Goal: Use online tool/utility: Use online tool/utility

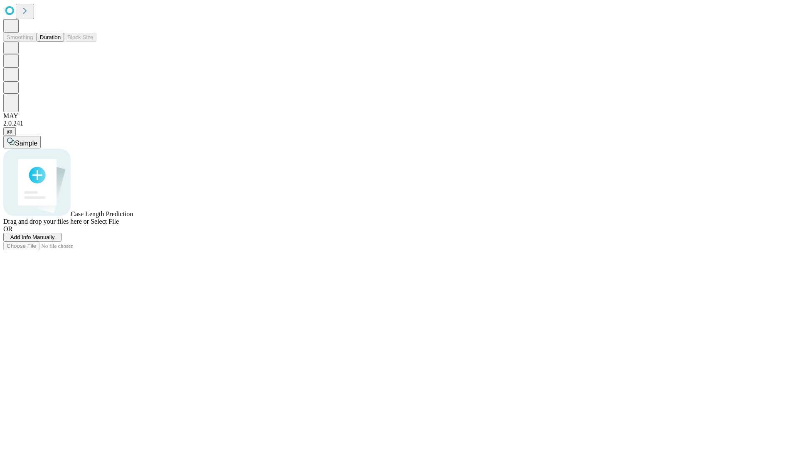
click at [55, 240] on span "Add Info Manually" at bounding box center [32, 237] width 44 height 6
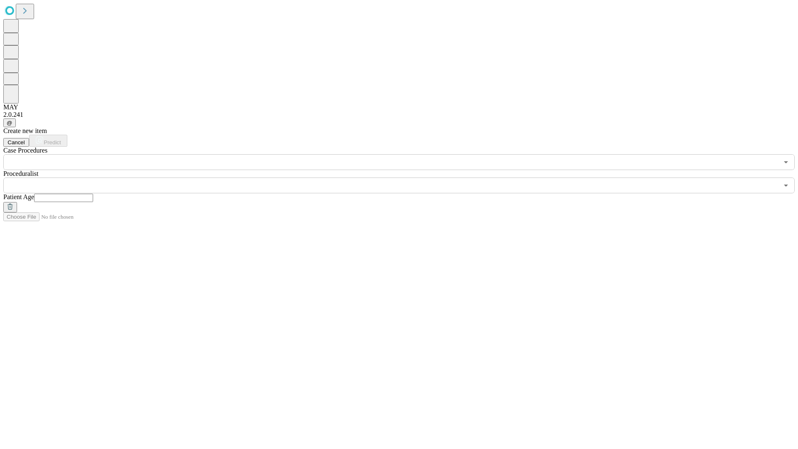
click at [93, 194] on input "text" at bounding box center [63, 198] width 59 height 8
type input "**"
click at [405, 177] on input "text" at bounding box center [390, 185] width 775 height 16
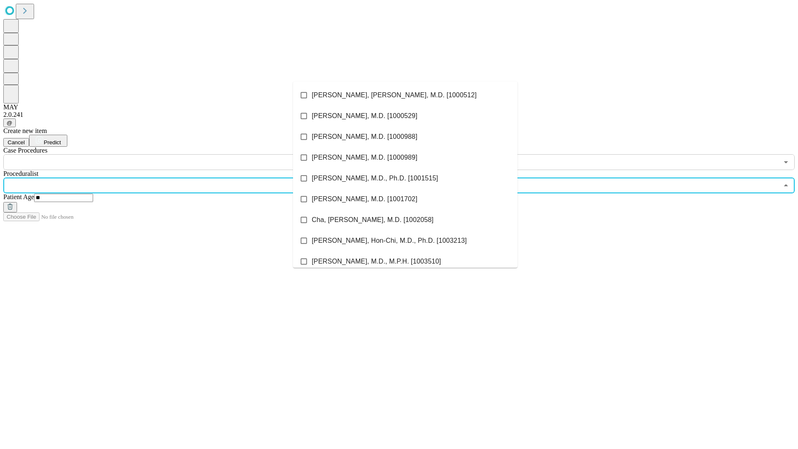
click at [405, 95] on li "[PERSON_NAME], [PERSON_NAME], M.D. [1000512]" at bounding box center [405, 95] width 224 height 21
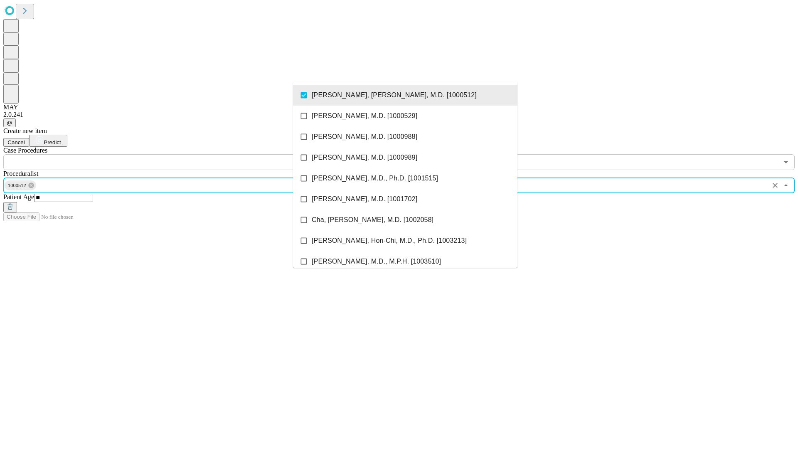
click at [175, 154] on input "text" at bounding box center [390, 162] width 775 height 16
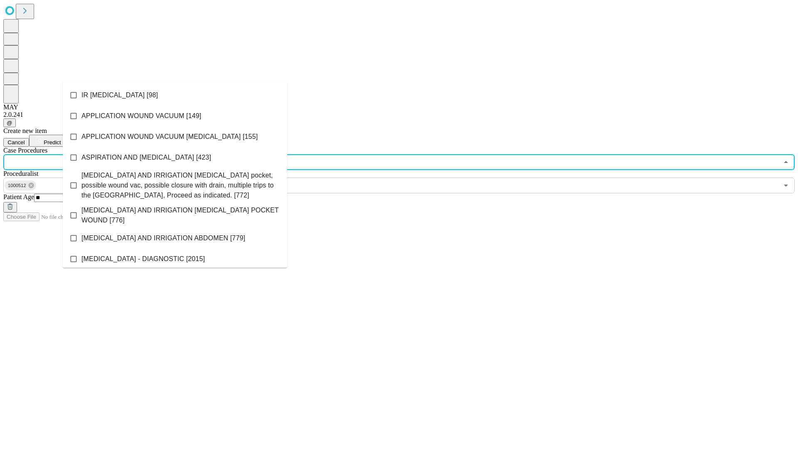
click at [175, 95] on li "IR [MEDICAL_DATA] [98]" at bounding box center [175, 95] width 224 height 21
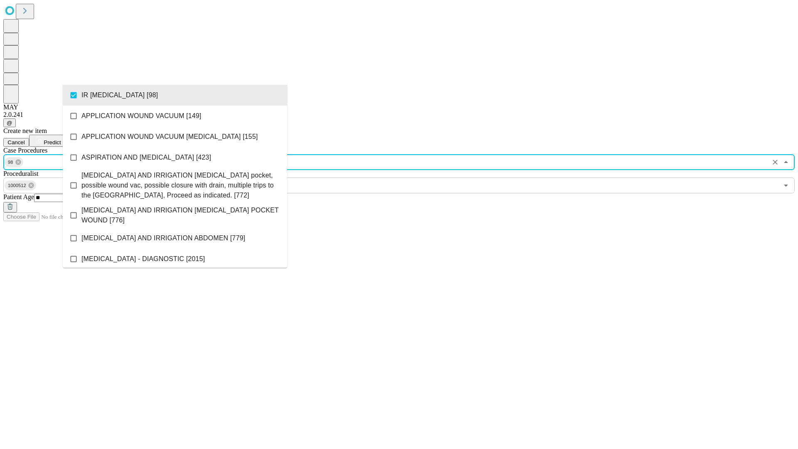
click at [61, 139] on span "Predict" at bounding box center [52, 142] width 17 height 6
